Goal: Task Accomplishment & Management: Use online tool/utility

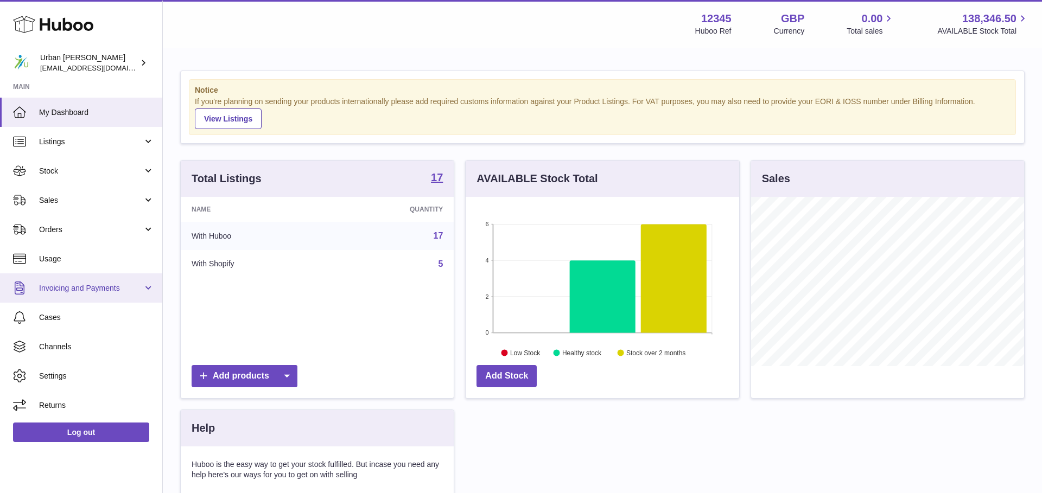
scroll to position [169, 273]
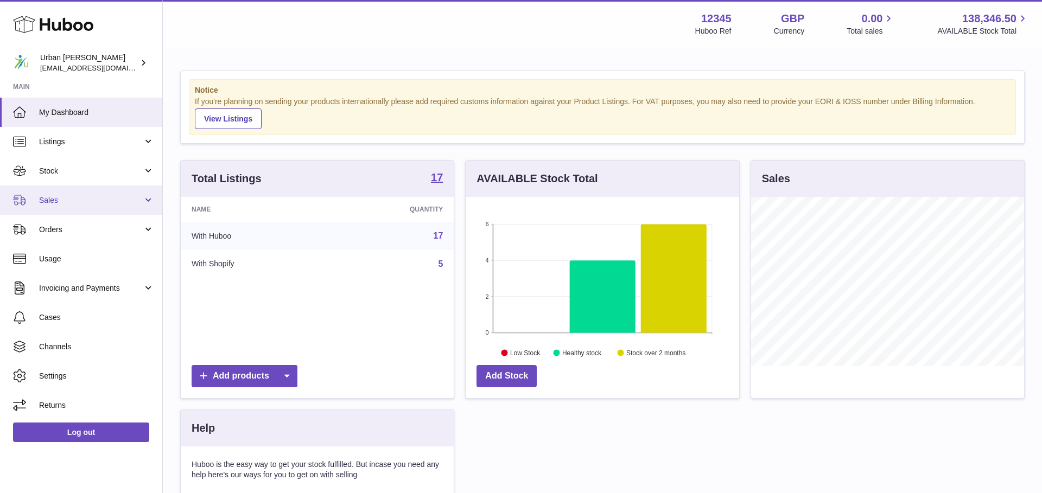
click at [70, 199] on span "Sales" at bounding box center [91, 200] width 104 height 10
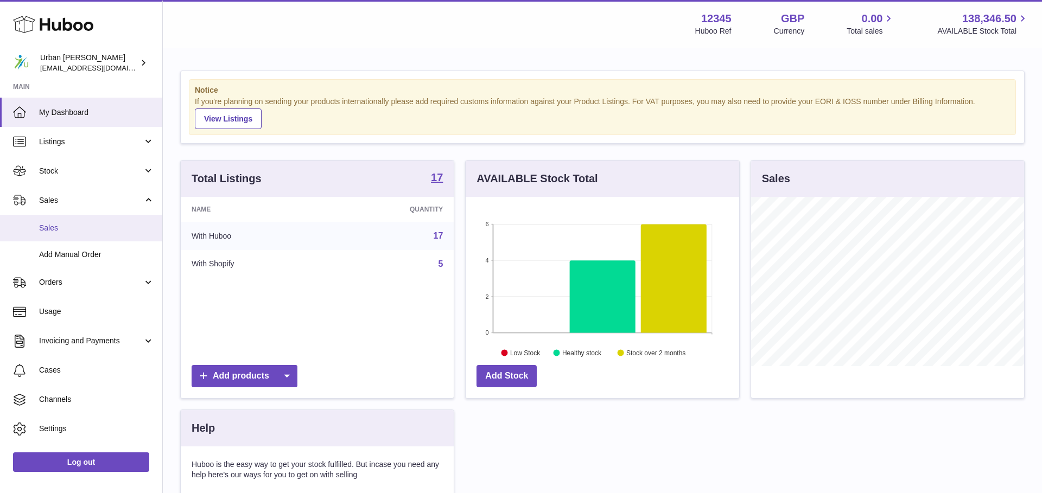
click at [80, 229] on span "Sales" at bounding box center [96, 228] width 115 height 10
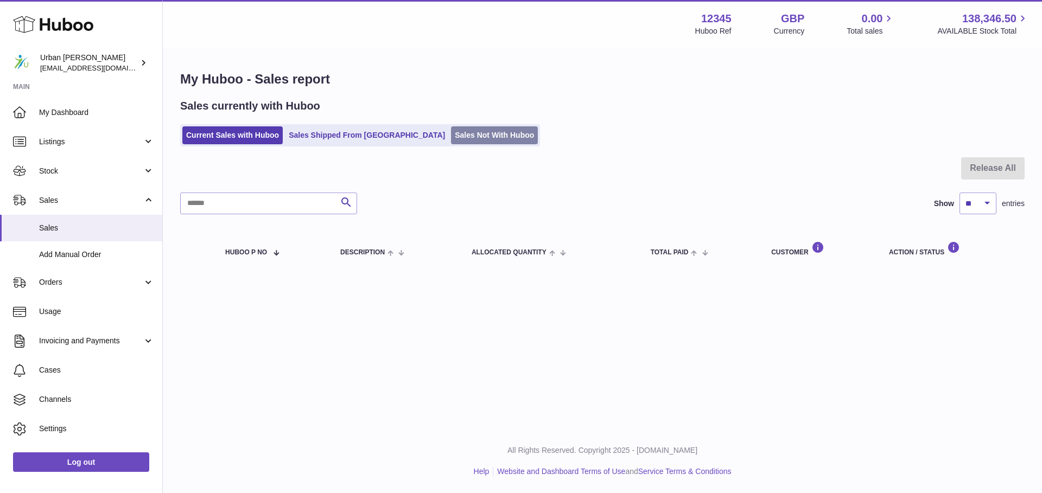
click at [473, 138] on link "Sales Not With Huboo" at bounding box center [494, 135] width 87 height 18
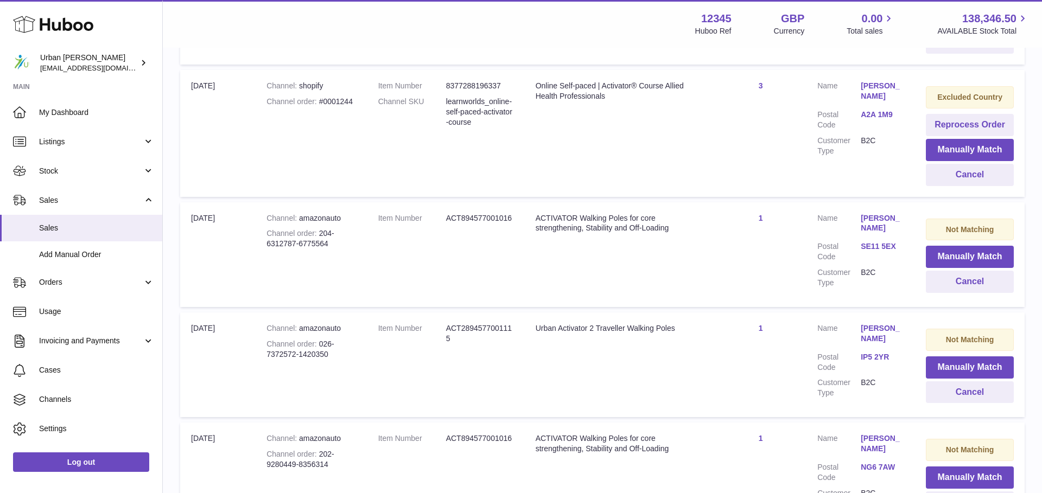
scroll to position [912, 0]
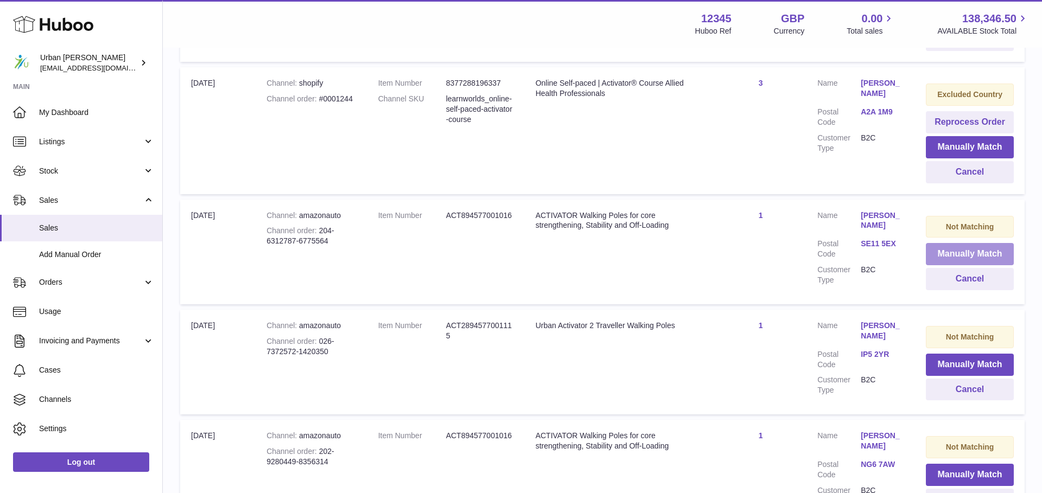
click at [946, 221] on div "Not Matching" at bounding box center [970, 227] width 88 height 22
click at [952, 263] on button "Manually Match" at bounding box center [970, 255] width 88 height 22
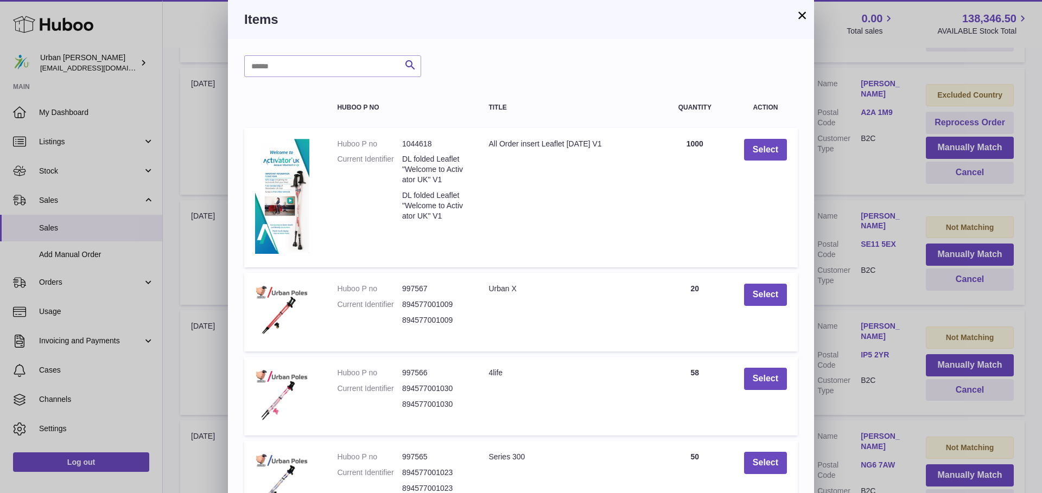
scroll to position [187, 0]
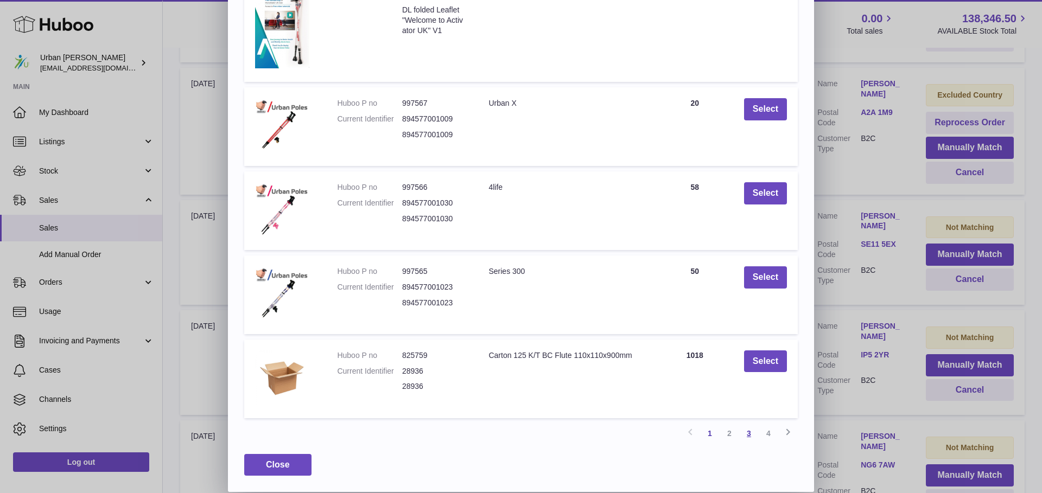
click at [752, 432] on link "3" at bounding box center [749, 434] width 20 height 20
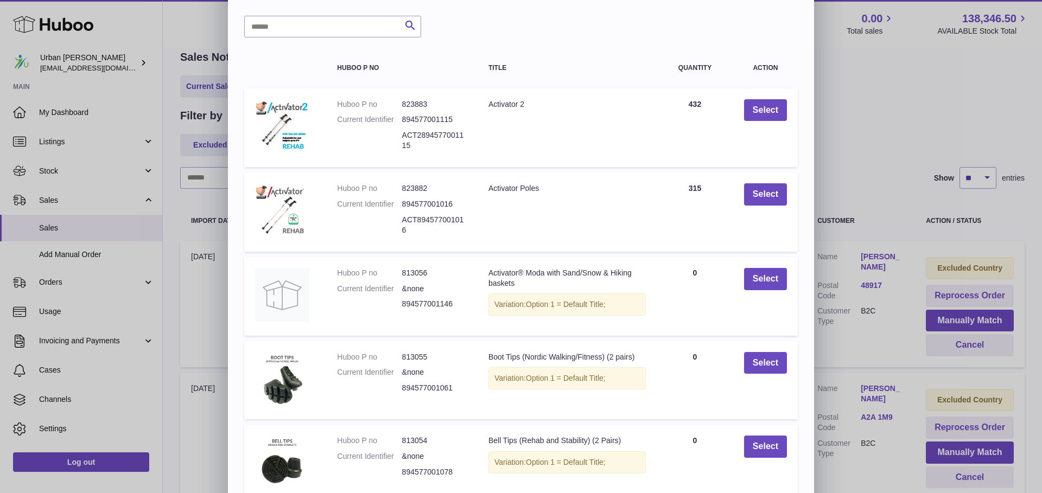
scroll to position [2, 0]
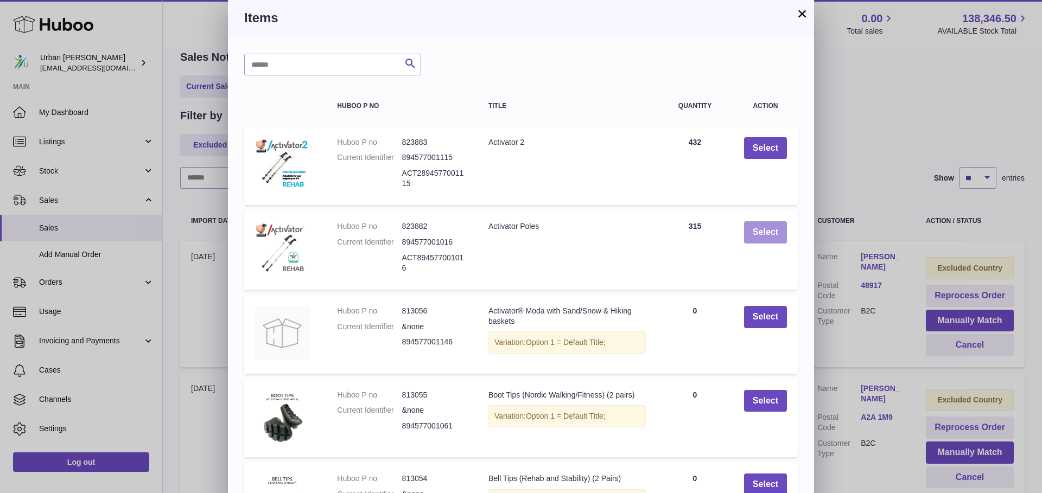
click at [768, 242] on button "Select" at bounding box center [765, 232] width 43 height 22
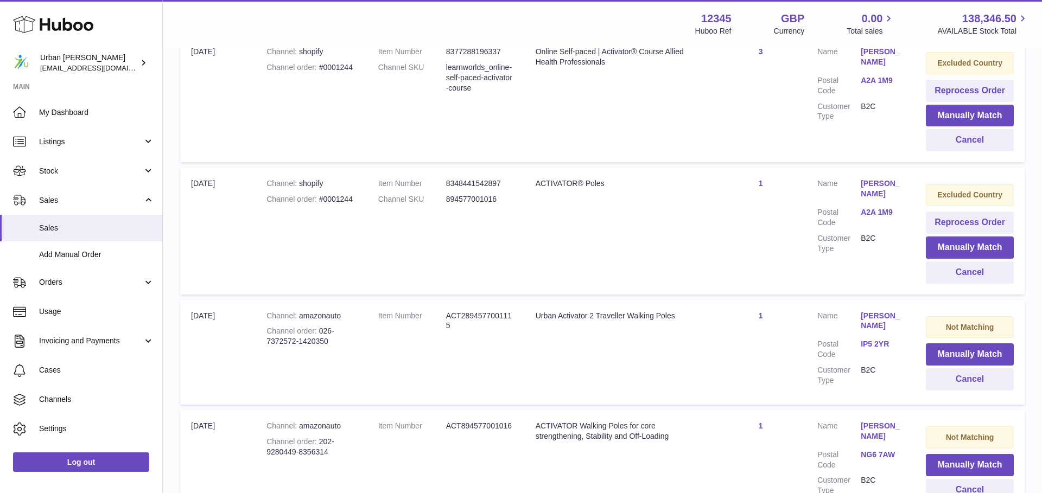
scroll to position [785, 0]
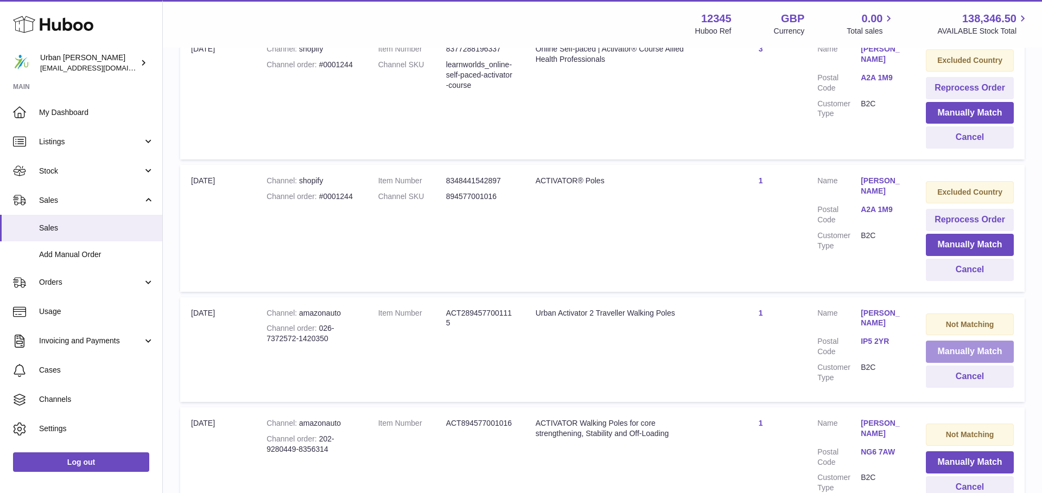
click at [955, 356] on button "Manually Match" at bounding box center [970, 352] width 88 height 22
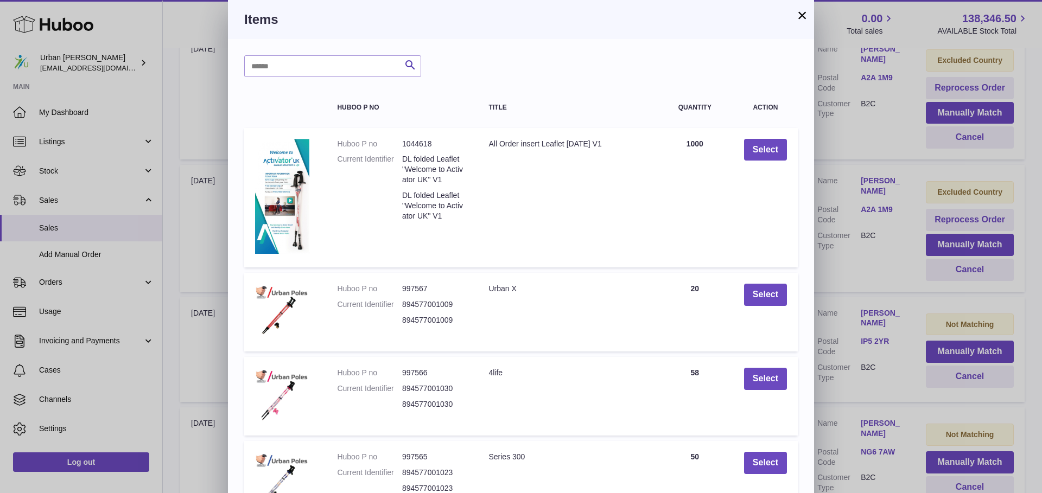
scroll to position [187, 0]
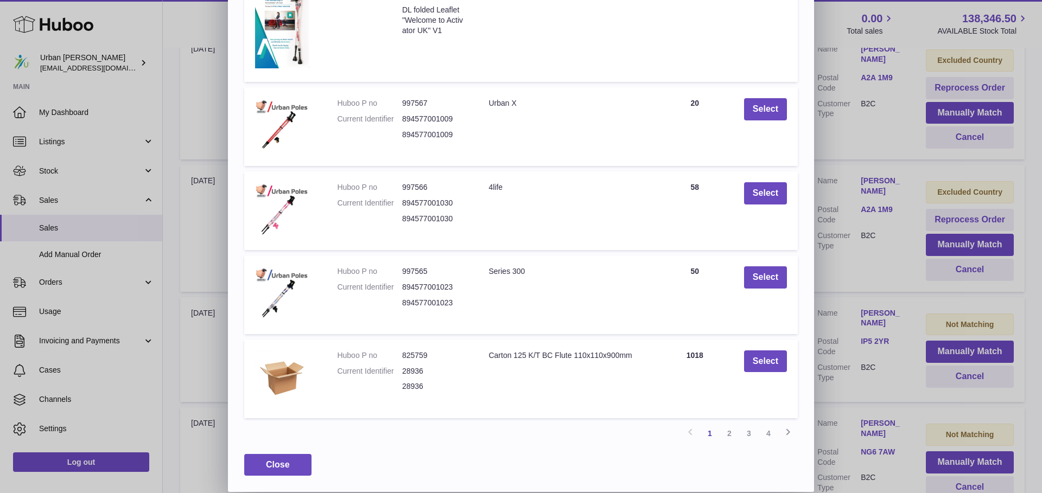
click at [752, 437] on link "3" at bounding box center [749, 434] width 20 height 20
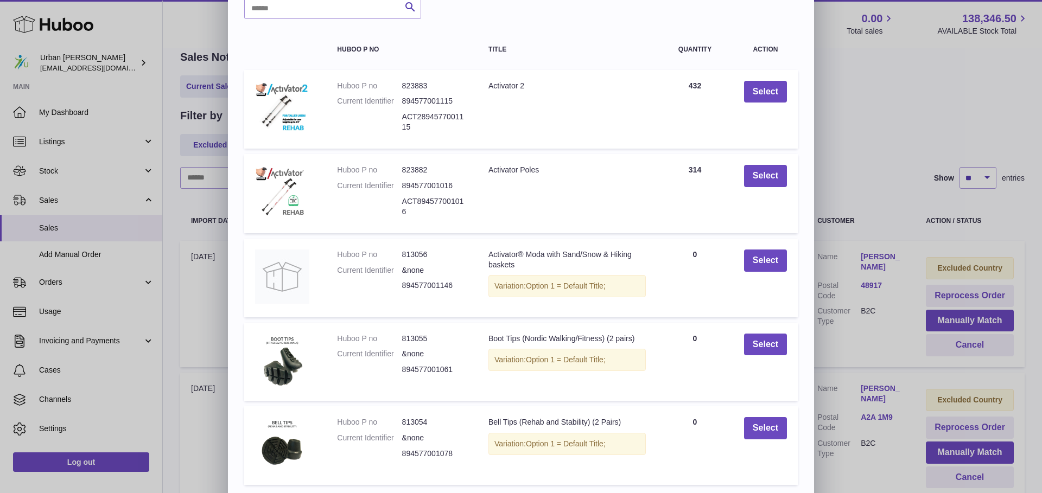
scroll to position [54, 0]
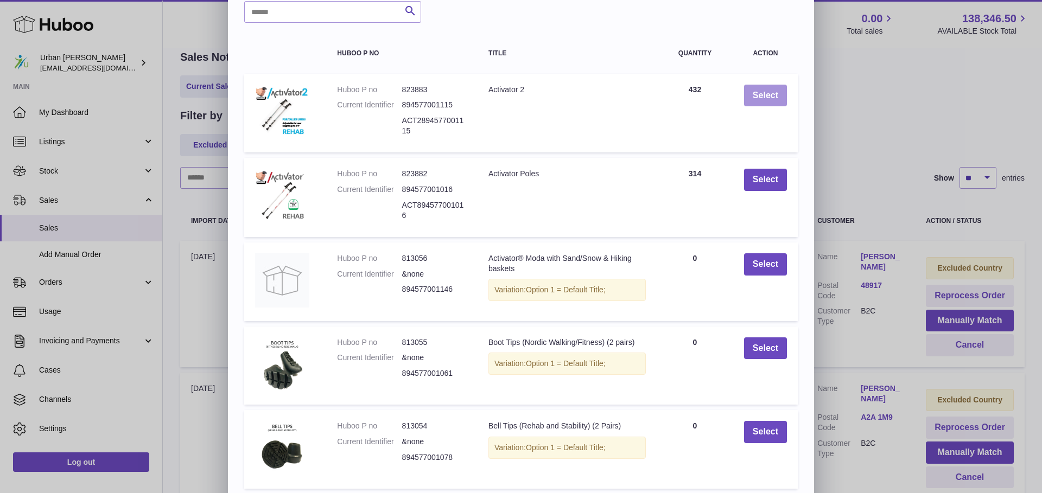
click at [755, 90] on button "Select" at bounding box center [765, 96] width 43 height 22
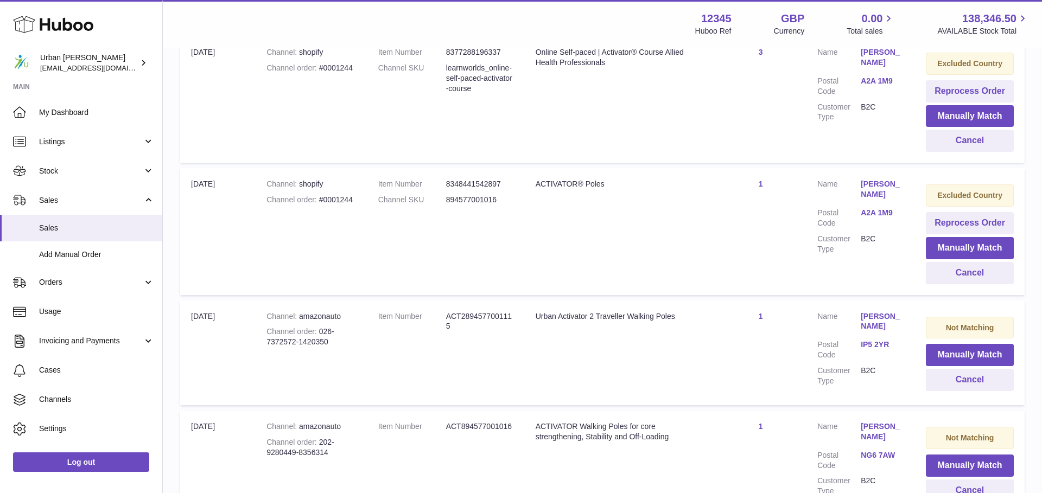
scroll to position [786, 0]
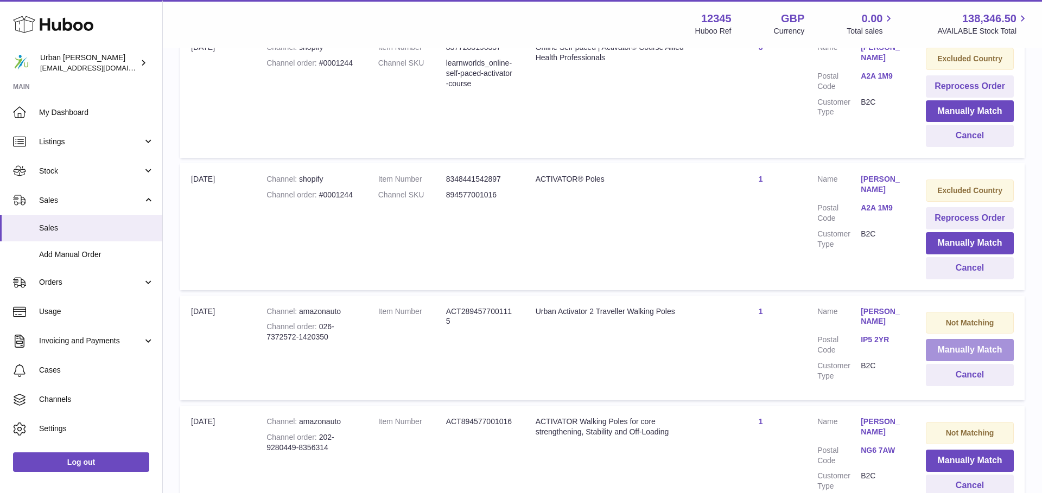
click at [979, 348] on button "Manually Match" at bounding box center [970, 350] width 88 height 22
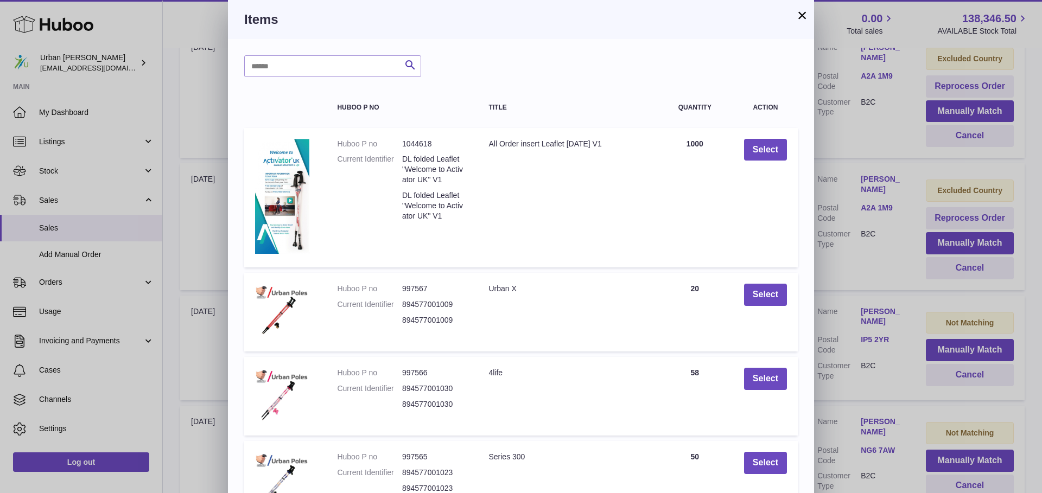
scroll to position [187, 0]
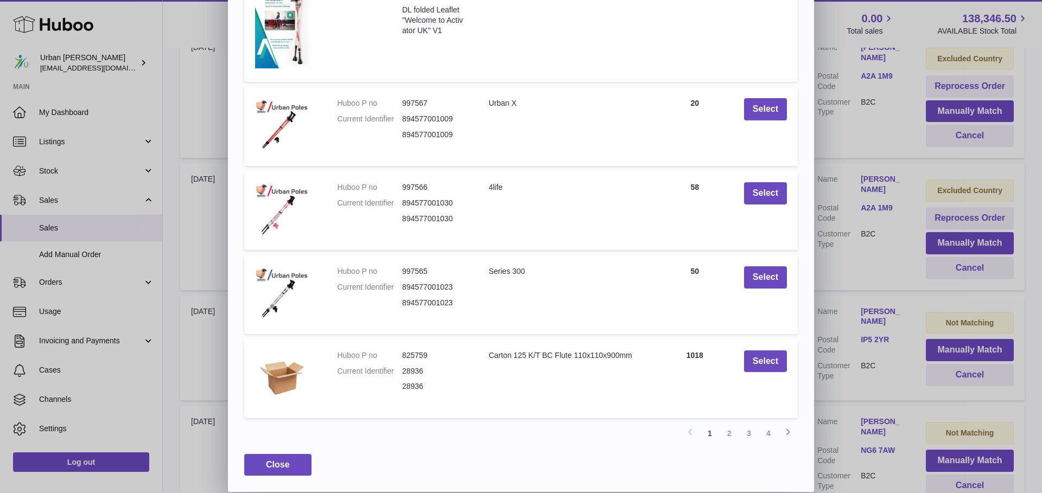
click at [751, 433] on link "3" at bounding box center [749, 434] width 20 height 20
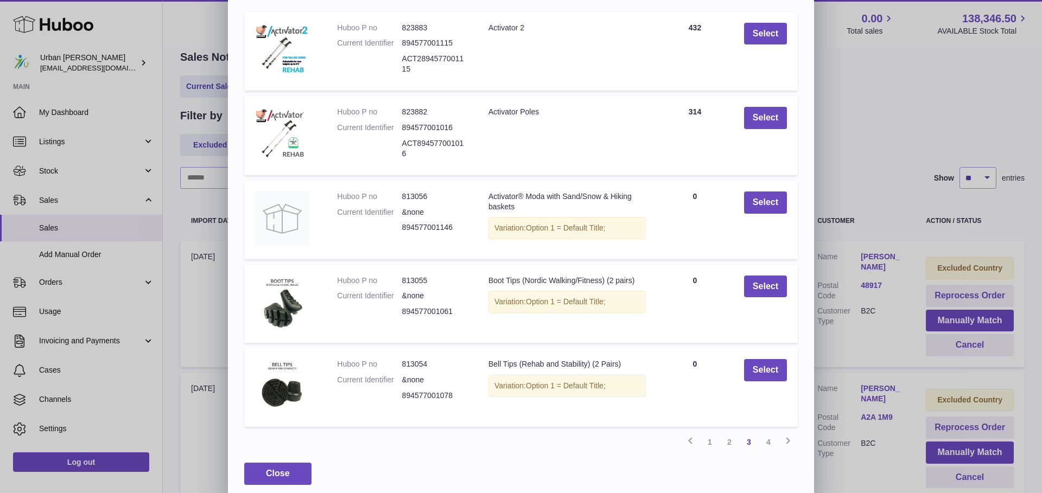
scroll to position [107, 0]
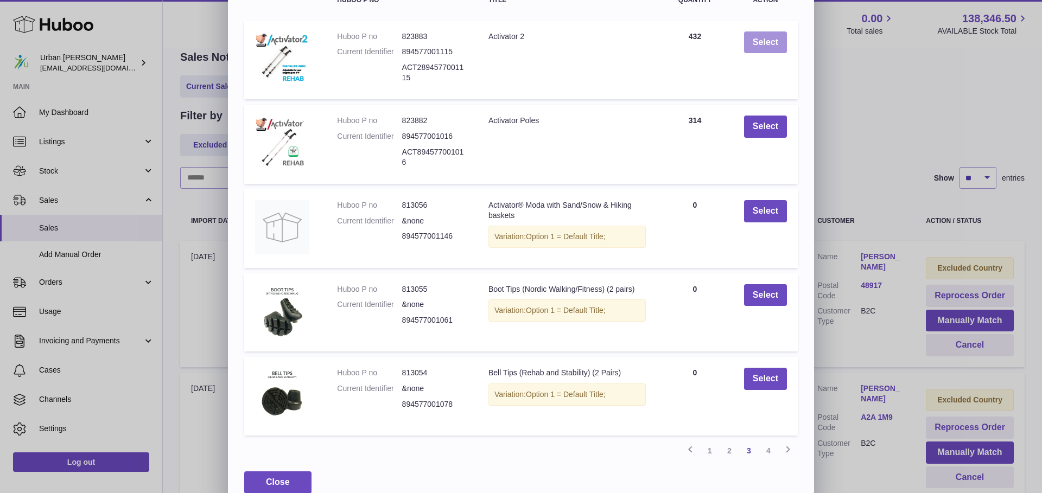
click at [756, 47] on button "Select" at bounding box center [765, 42] width 43 height 22
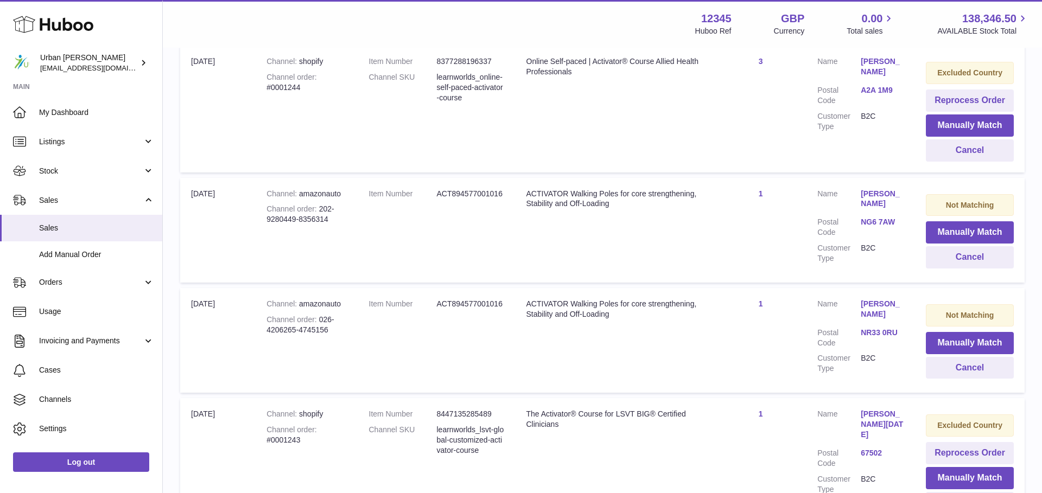
scroll to position [917, 0]
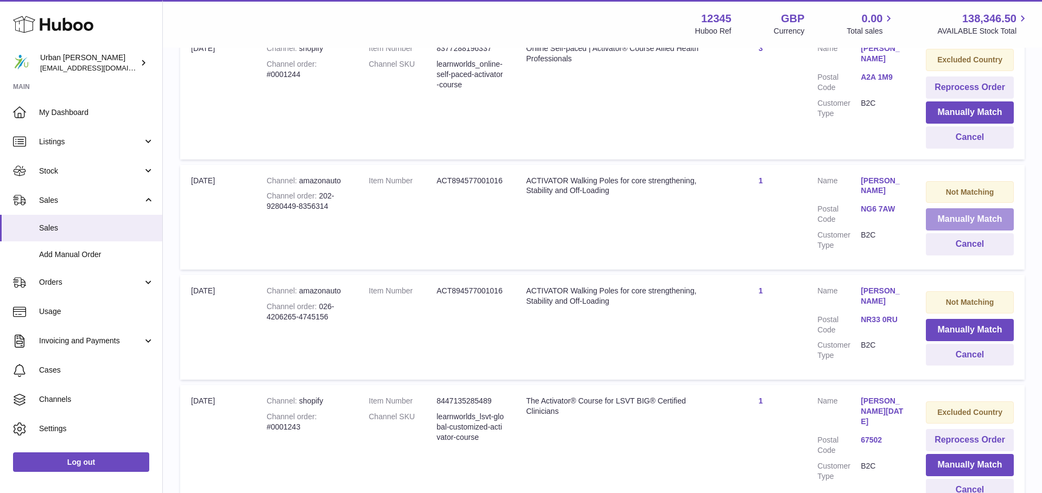
click at [979, 220] on button "Manually Match" at bounding box center [970, 219] width 88 height 22
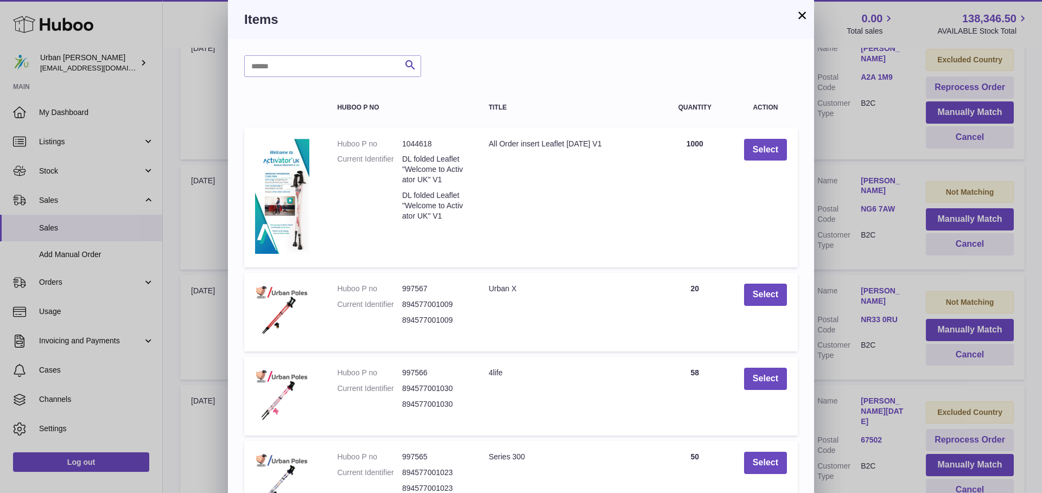
scroll to position [187, 0]
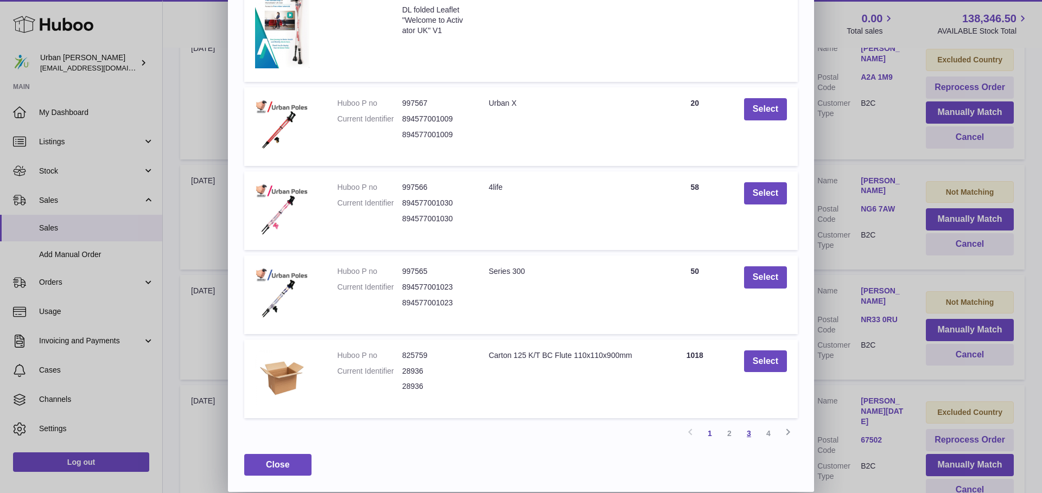
click at [745, 430] on link "3" at bounding box center [749, 434] width 20 height 20
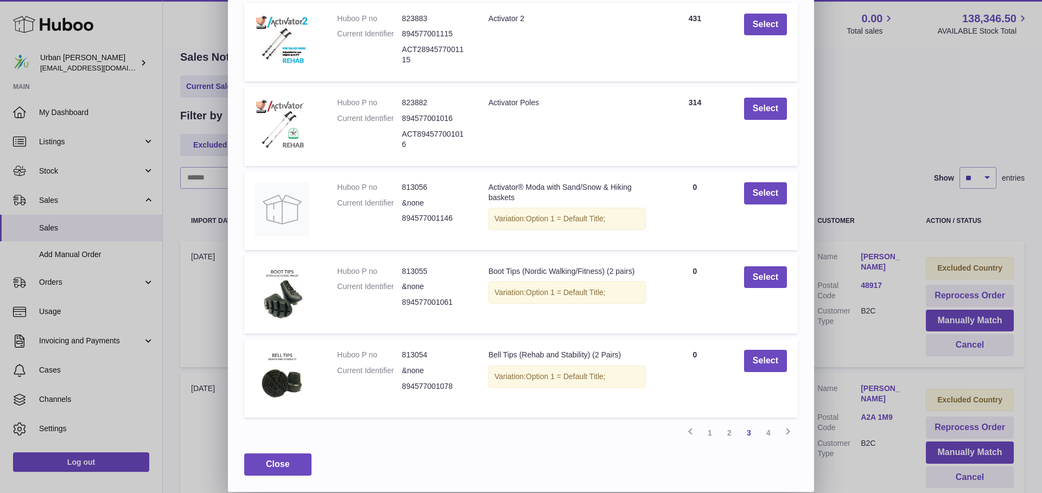
scroll to position [66, 0]
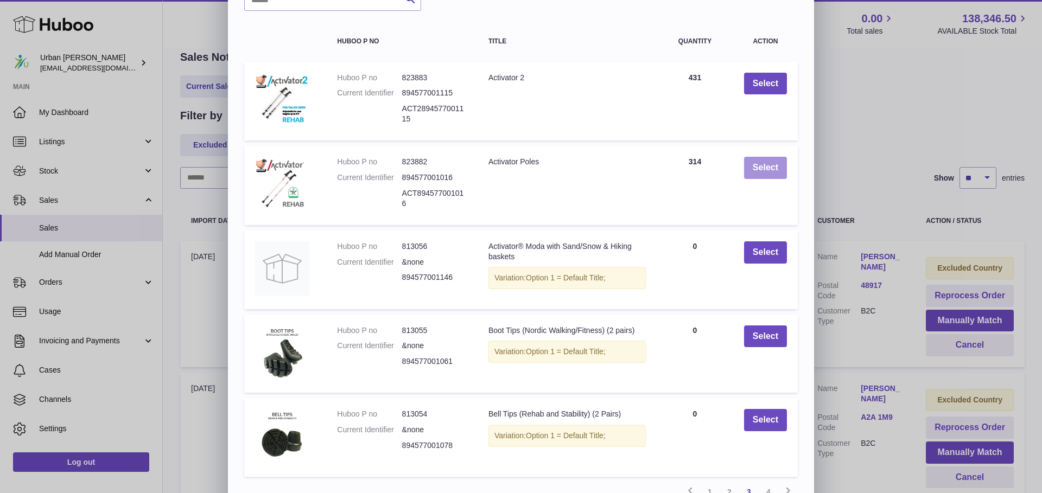
click at [778, 179] on button "Select" at bounding box center [765, 168] width 43 height 22
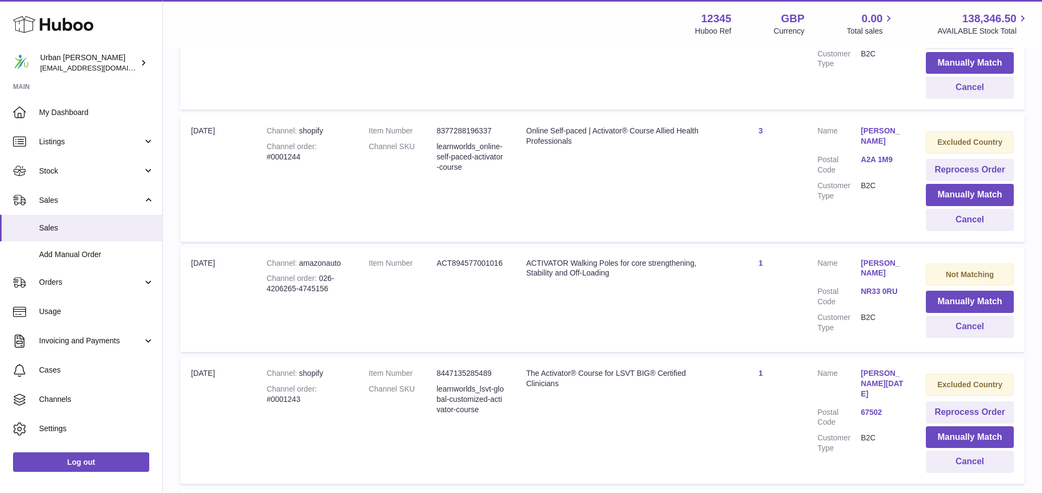
scroll to position [802, 0]
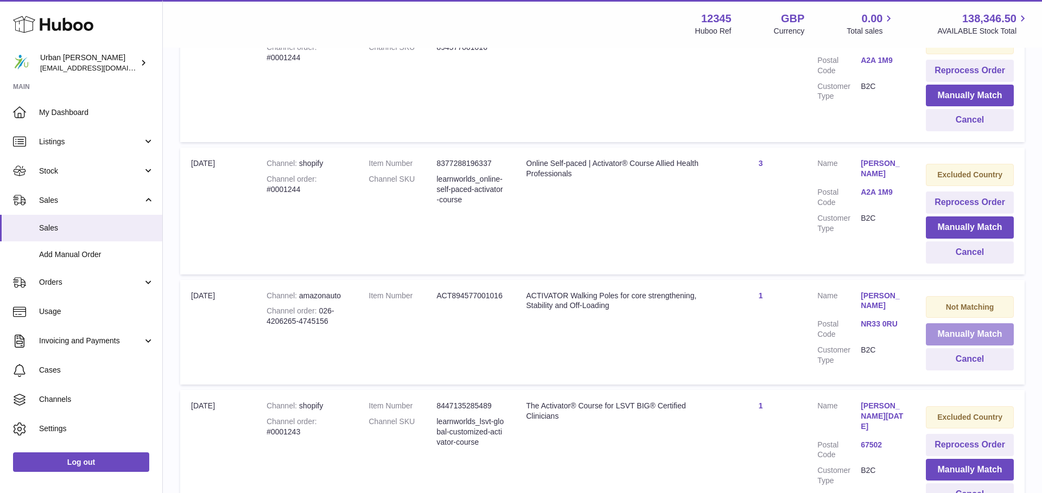
click at [969, 333] on button "Manually Match" at bounding box center [970, 335] width 88 height 22
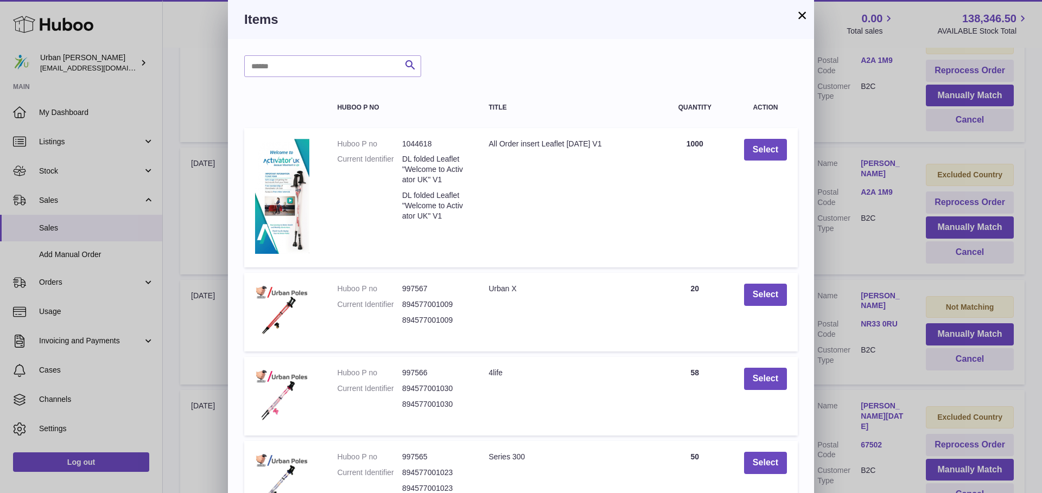
scroll to position [187, 0]
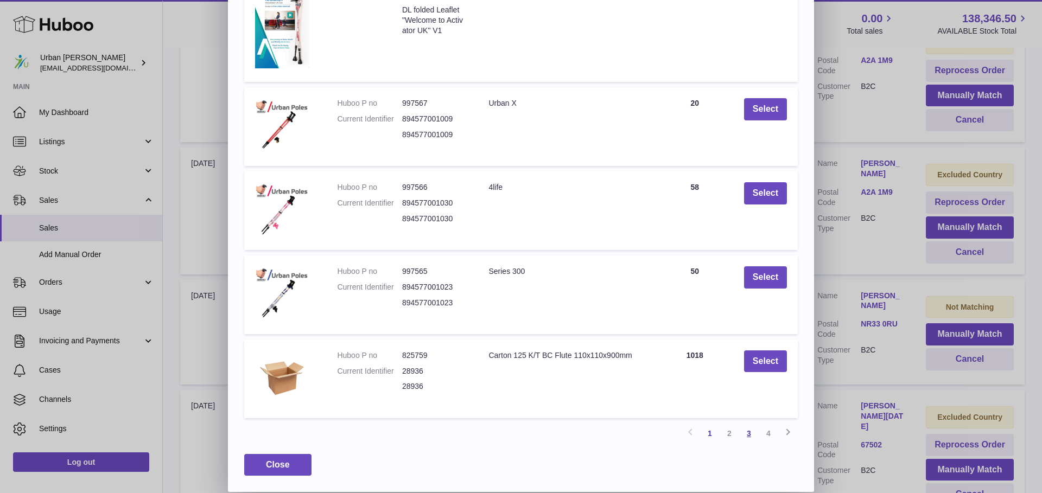
click at [751, 431] on link "3" at bounding box center [749, 434] width 20 height 20
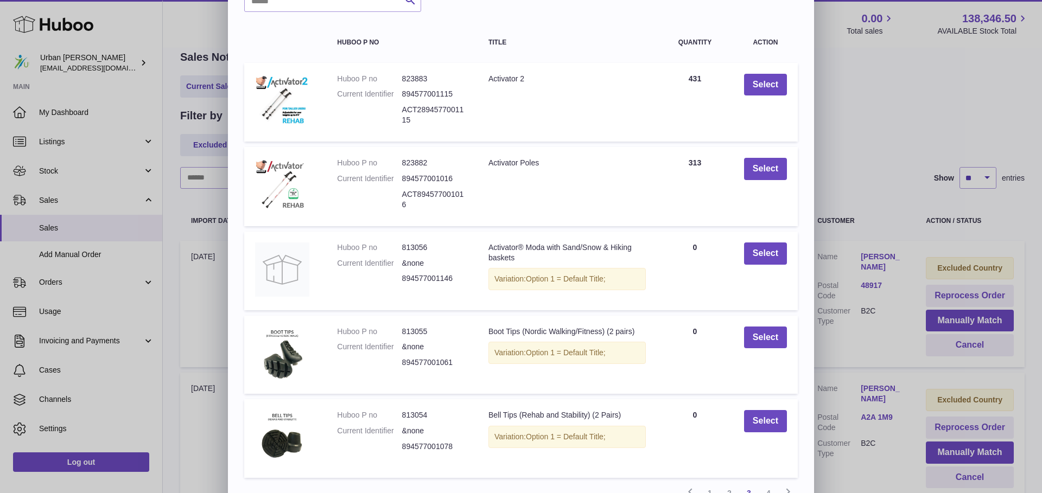
scroll to position [64, 0]
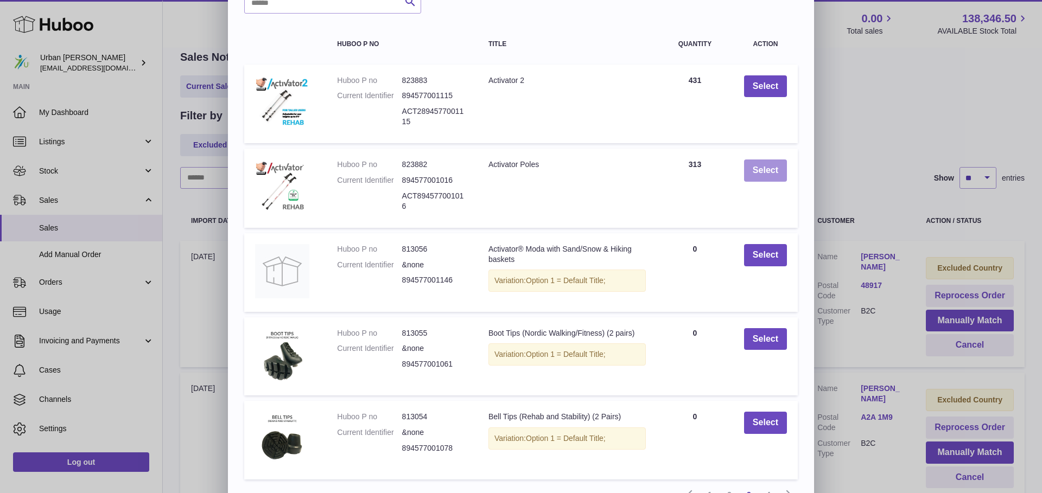
click at [767, 172] on button "Select" at bounding box center [765, 171] width 43 height 22
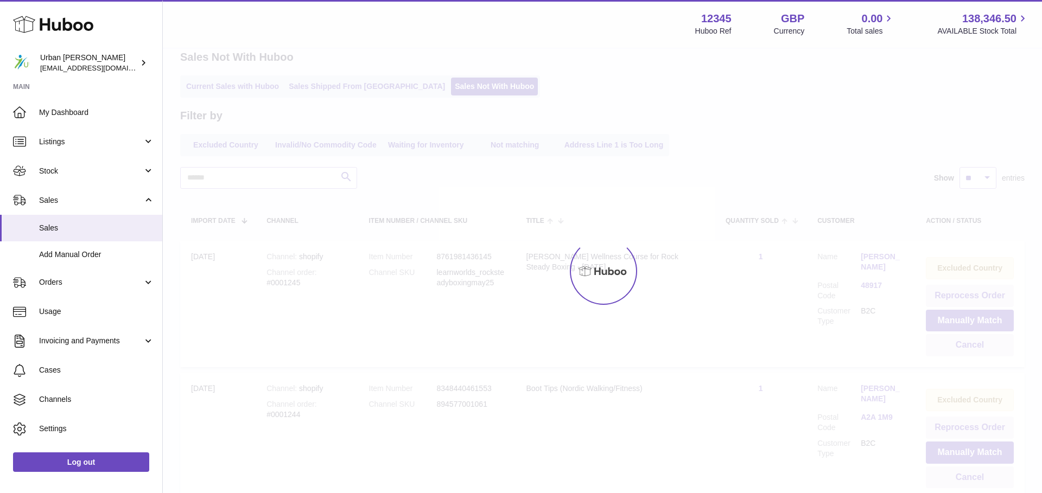
scroll to position [0, 0]
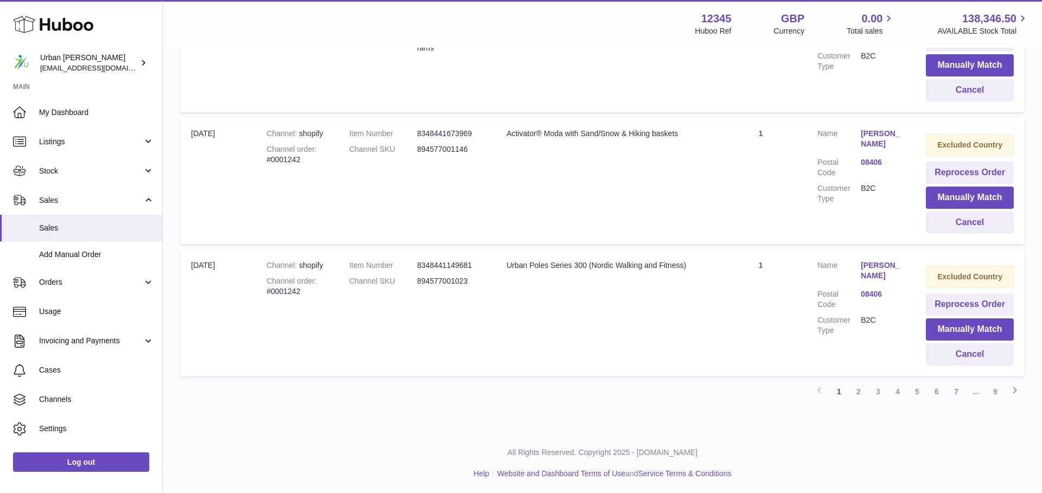
drag, startPoint x: 856, startPoint y: 390, endPoint x: 842, endPoint y: 384, distance: 14.8
click at [856, 390] on link "2" at bounding box center [859, 392] width 20 height 20
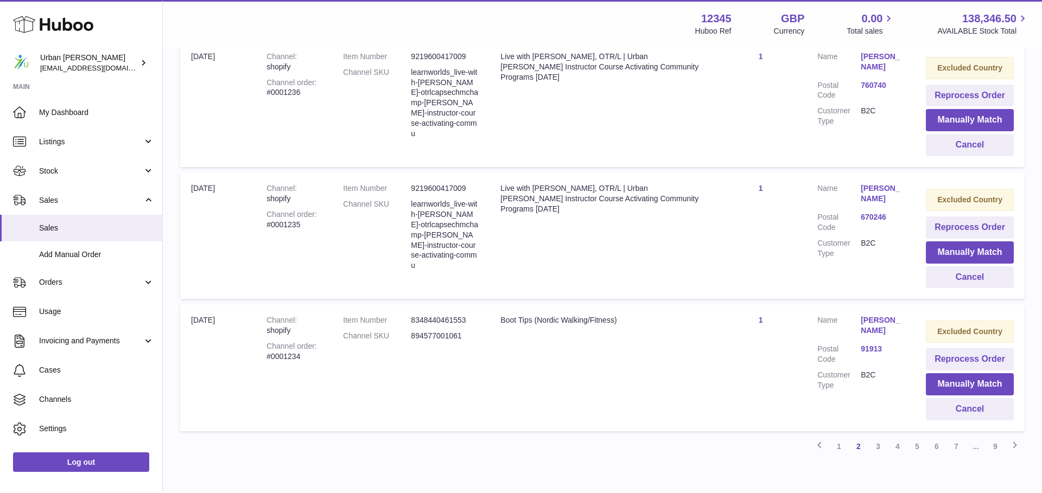
scroll to position [1230, 0]
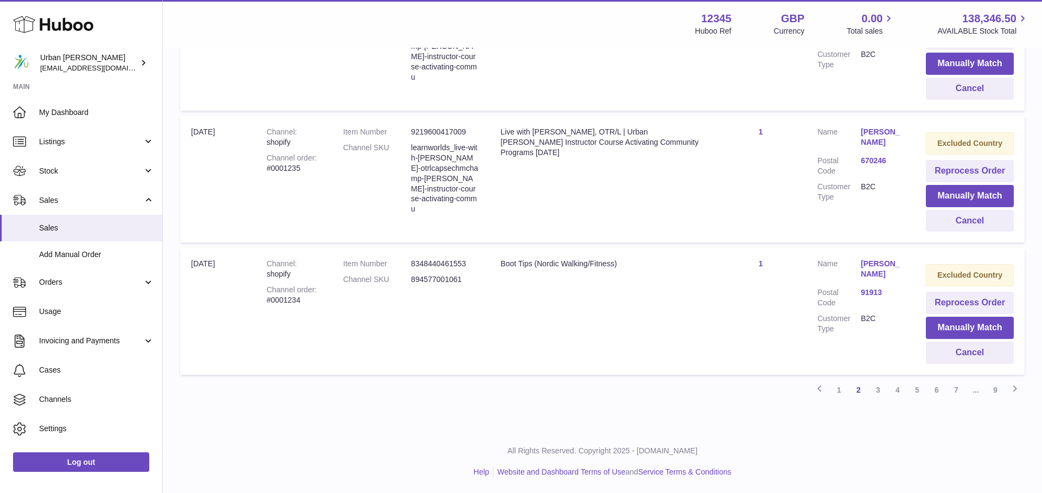
drag, startPoint x: 875, startPoint y: 391, endPoint x: 862, endPoint y: 393, distance: 12.7
click at [875, 391] on link "3" at bounding box center [878, 390] width 20 height 20
